Goal: Task Accomplishment & Management: Manage account settings

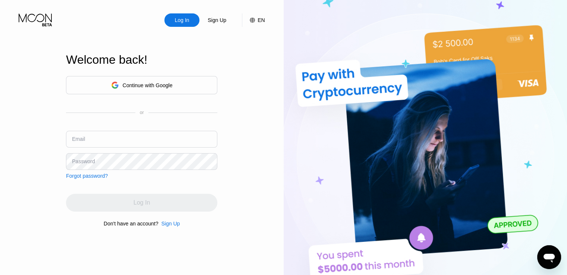
type input "[EMAIL_ADDRESS][DOMAIN_NAME]"
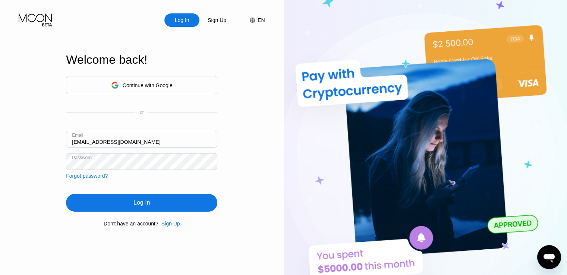
click at [98, 189] on div "Continue with Google or Email [EMAIL_ADDRESS][DOMAIN_NAME] Password Forgot pass…" at bounding box center [141, 151] width 151 height 151
click at [133, 206] on div "Log In" at bounding box center [141, 202] width 16 height 7
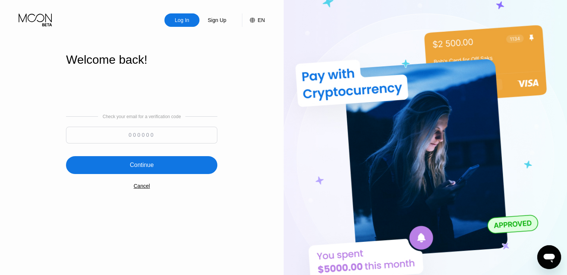
click at [130, 135] on input at bounding box center [141, 135] width 151 height 17
paste input "330605"
type input "330605"
click at [151, 154] on div "Check your email for a verification code 330605 Continue Cancel" at bounding box center [141, 151] width 151 height 151
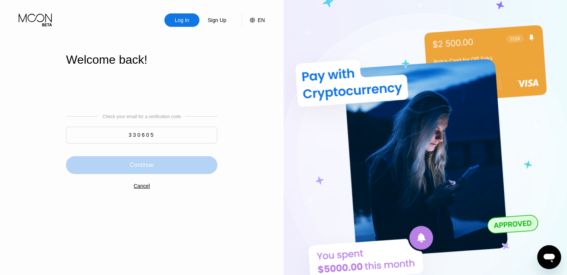
click at [154, 164] on div "Continue" at bounding box center [142, 164] width 24 height 7
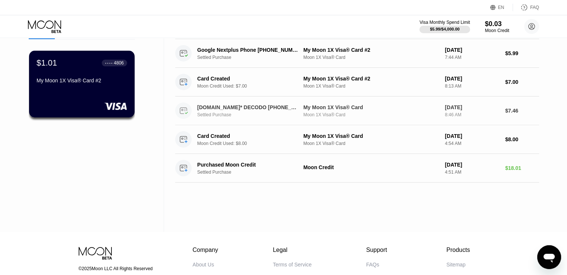
scroll to position [75, 0]
